Goal: Information Seeking & Learning: Find specific fact

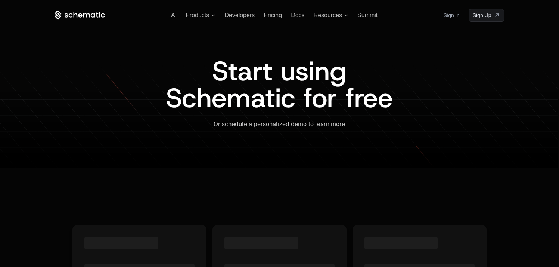
click at [444, 19] on link "Sign in" at bounding box center [452, 15] width 16 height 12
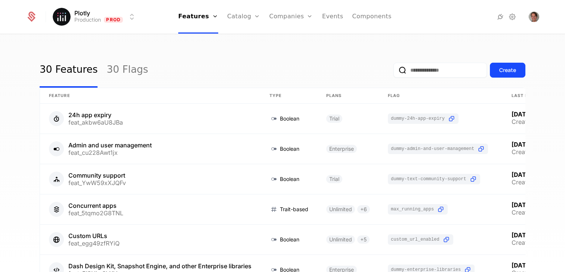
click at [236, 35] on div "Plans Add Ons Credits Configuration" at bounding box center [255, 55] width 56 height 60
click at [241, 39] on link "Plans" at bounding box center [255, 37] width 38 height 6
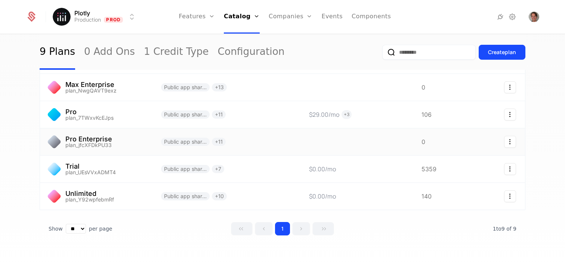
scroll to position [140, 0]
click at [89, 192] on link at bounding box center [96, 195] width 112 height 27
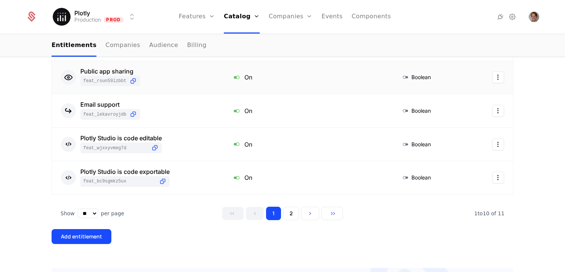
scroll to position [336, 0]
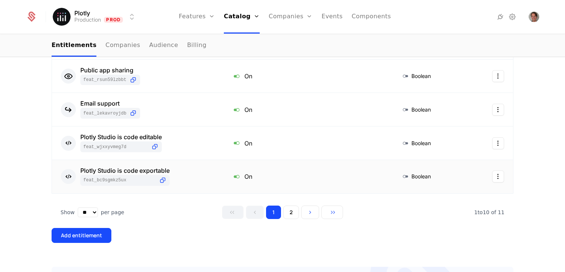
click at [163, 172] on div "Plotly Studio is code exportable" at bounding box center [124, 171] width 89 height 6
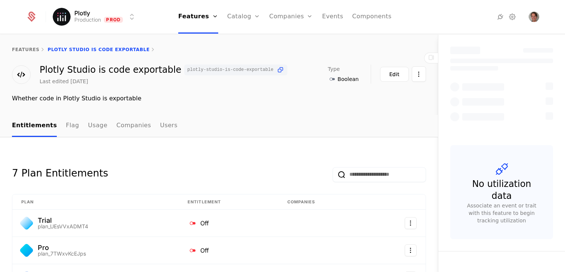
click at [276, 70] on icon at bounding box center [280, 70] width 8 height 8
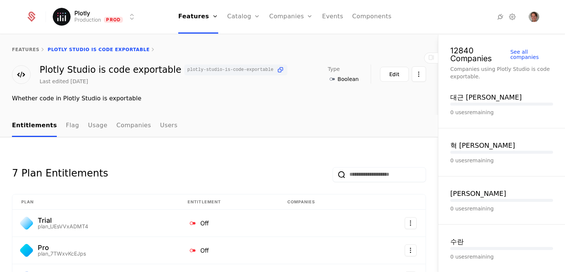
click at [294, 40] on link "Companies" at bounding box center [295, 37] width 34 height 6
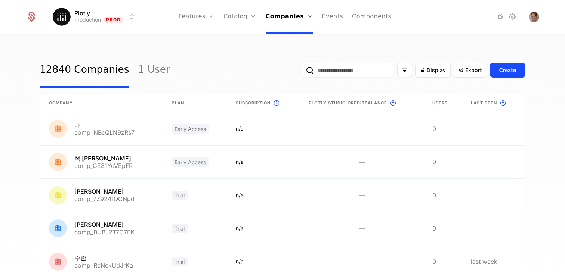
click at [343, 73] on input "email" at bounding box center [347, 70] width 93 height 15
click at [301, 72] on button "submit" at bounding box center [301, 72] width 0 height 0
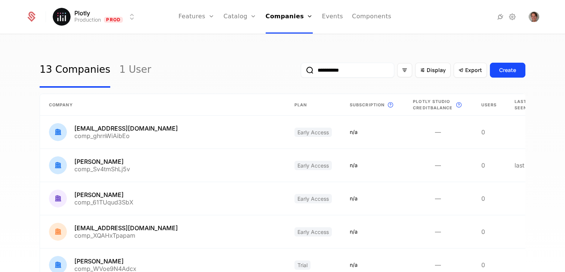
type input "**********"
click at [301, 72] on button "submit" at bounding box center [301, 72] width 0 height 0
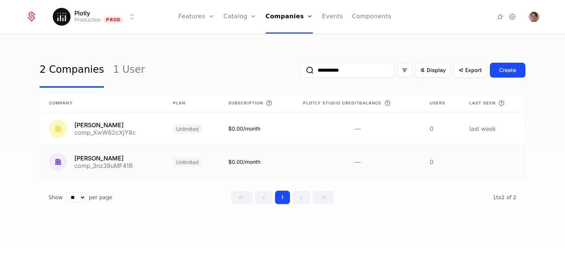
click at [103, 158] on link at bounding box center [102, 162] width 124 height 33
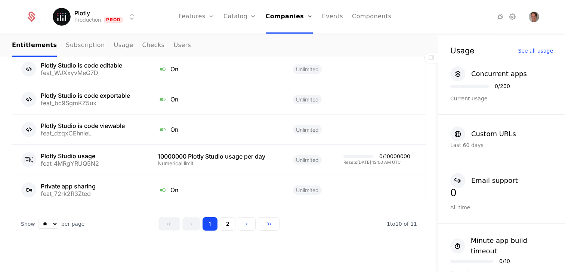
scroll to position [620, 0]
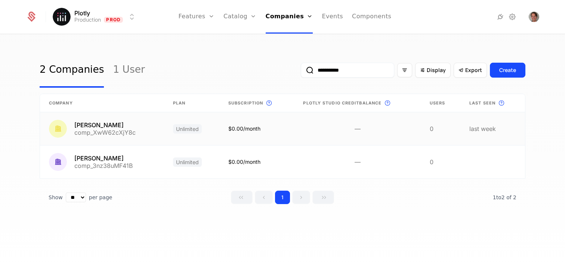
click at [123, 131] on link at bounding box center [102, 128] width 124 height 33
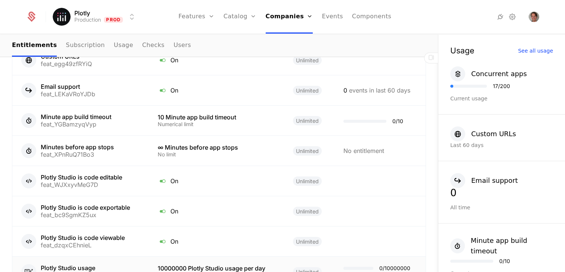
scroll to position [694, 0]
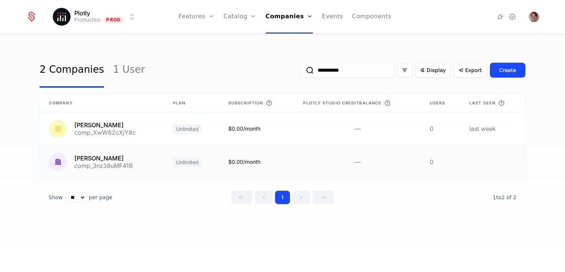
click at [128, 164] on link at bounding box center [102, 162] width 124 height 33
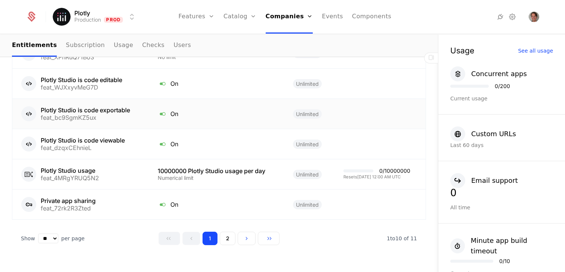
scroll to position [618, 0]
